Goal: Task Accomplishment & Management: Manage account settings

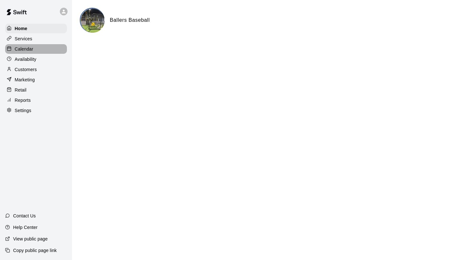
click at [27, 49] on p "Calendar" at bounding box center [24, 49] width 19 height 6
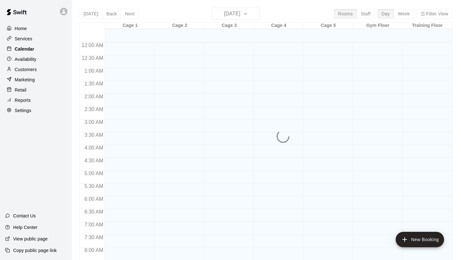
scroll to position [371, 0]
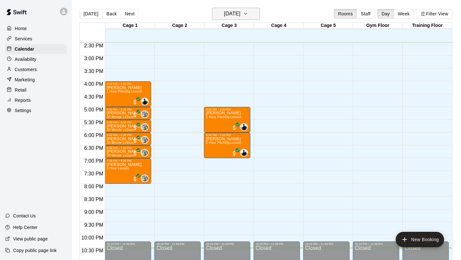
click at [248, 15] on icon "button" at bounding box center [245, 14] width 5 height 8
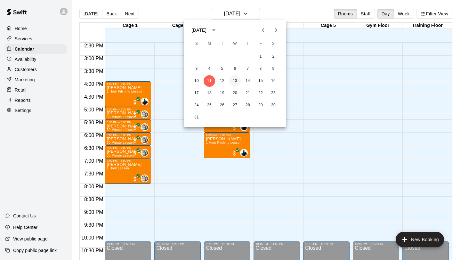
click at [237, 79] on button "13" at bounding box center [235, 81] width 12 height 12
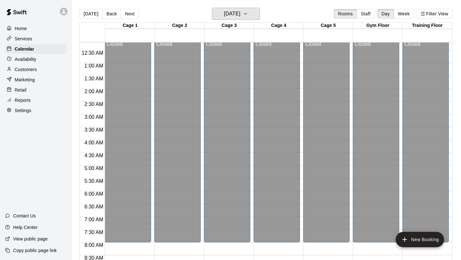
scroll to position [0, 0]
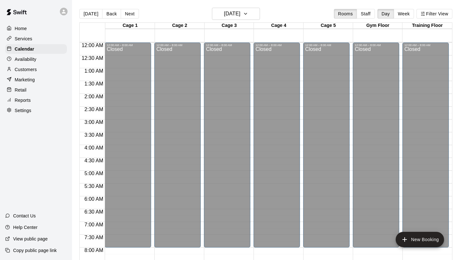
click at [21, 27] on p "Home" at bounding box center [21, 28] width 12 height 6
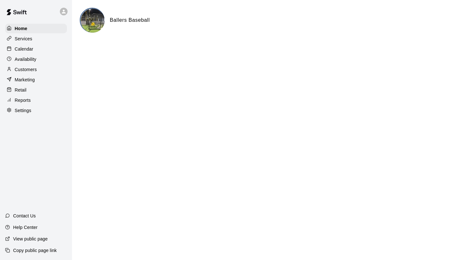
click at [34, 58] on p "Availability" at bounding box center [26, 59] width 22 height 6
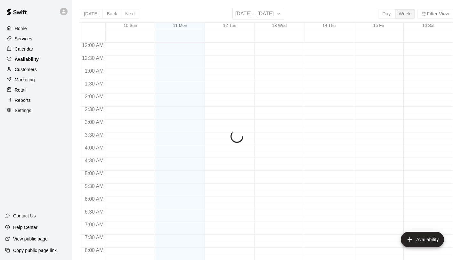
scroll to position [390, 0]
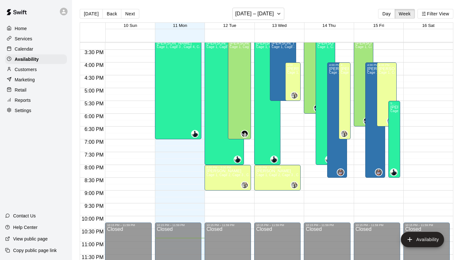
click at [33, 50] on p "Calendar" at bounding box center [24, 49] width 19 height 6
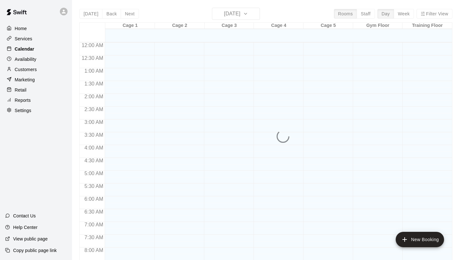
scroll to position [371, 0]
